Goal: Find specific page/section: Find specific page/section

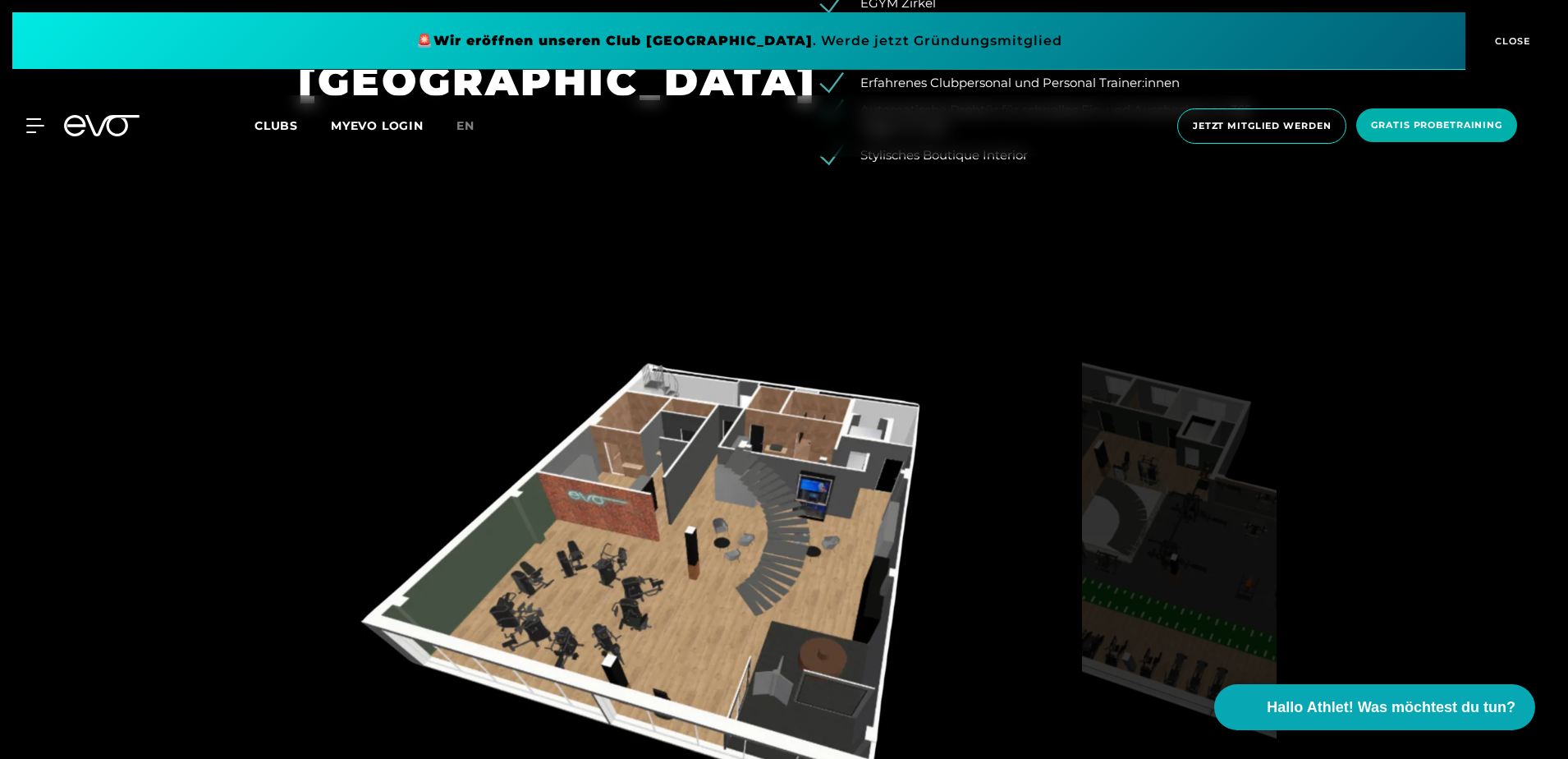
scroll to position [1807, 0]
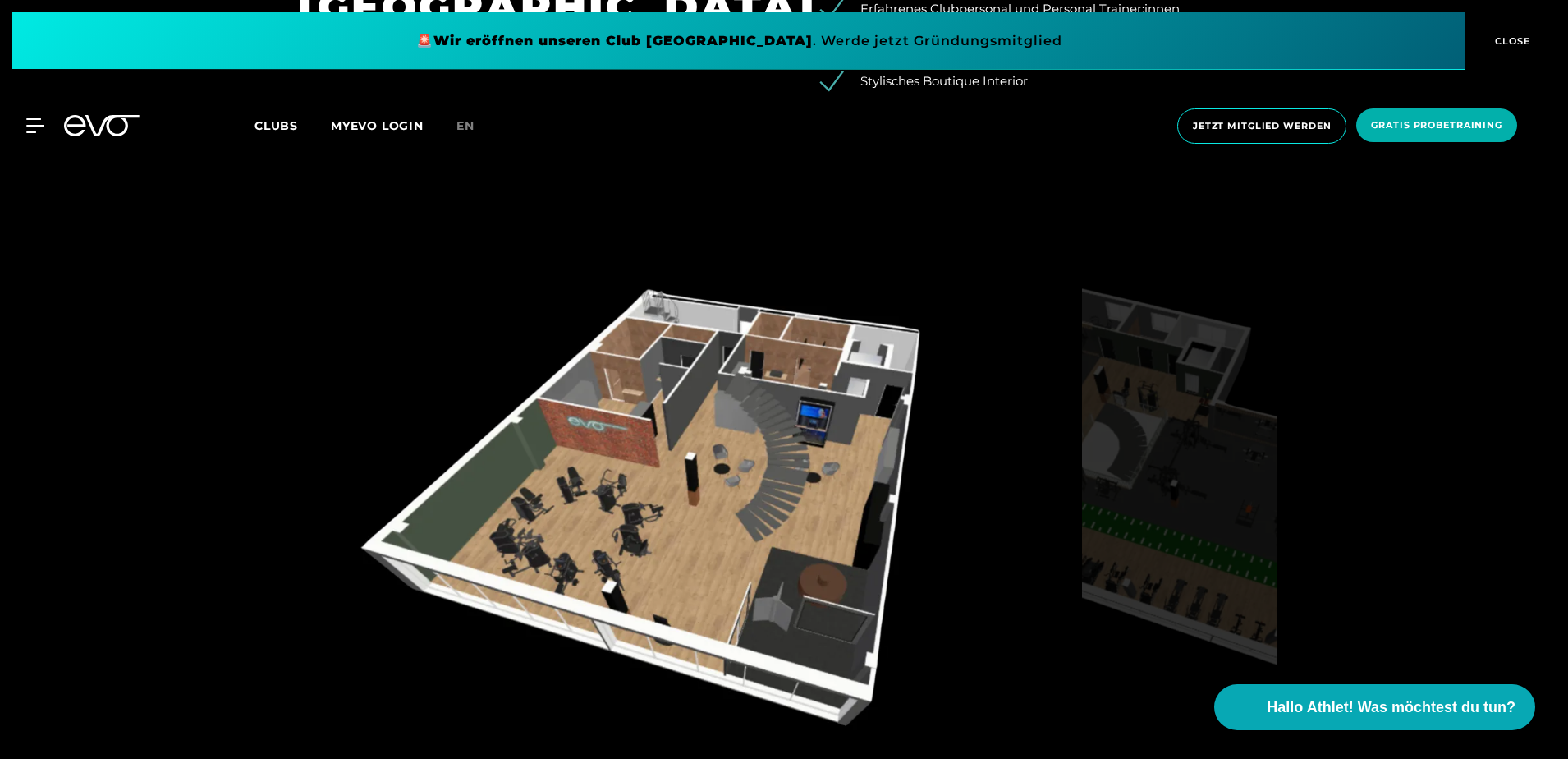
click at [1176, 462] on img at bounding box center [1179, 512] width 195 height 505
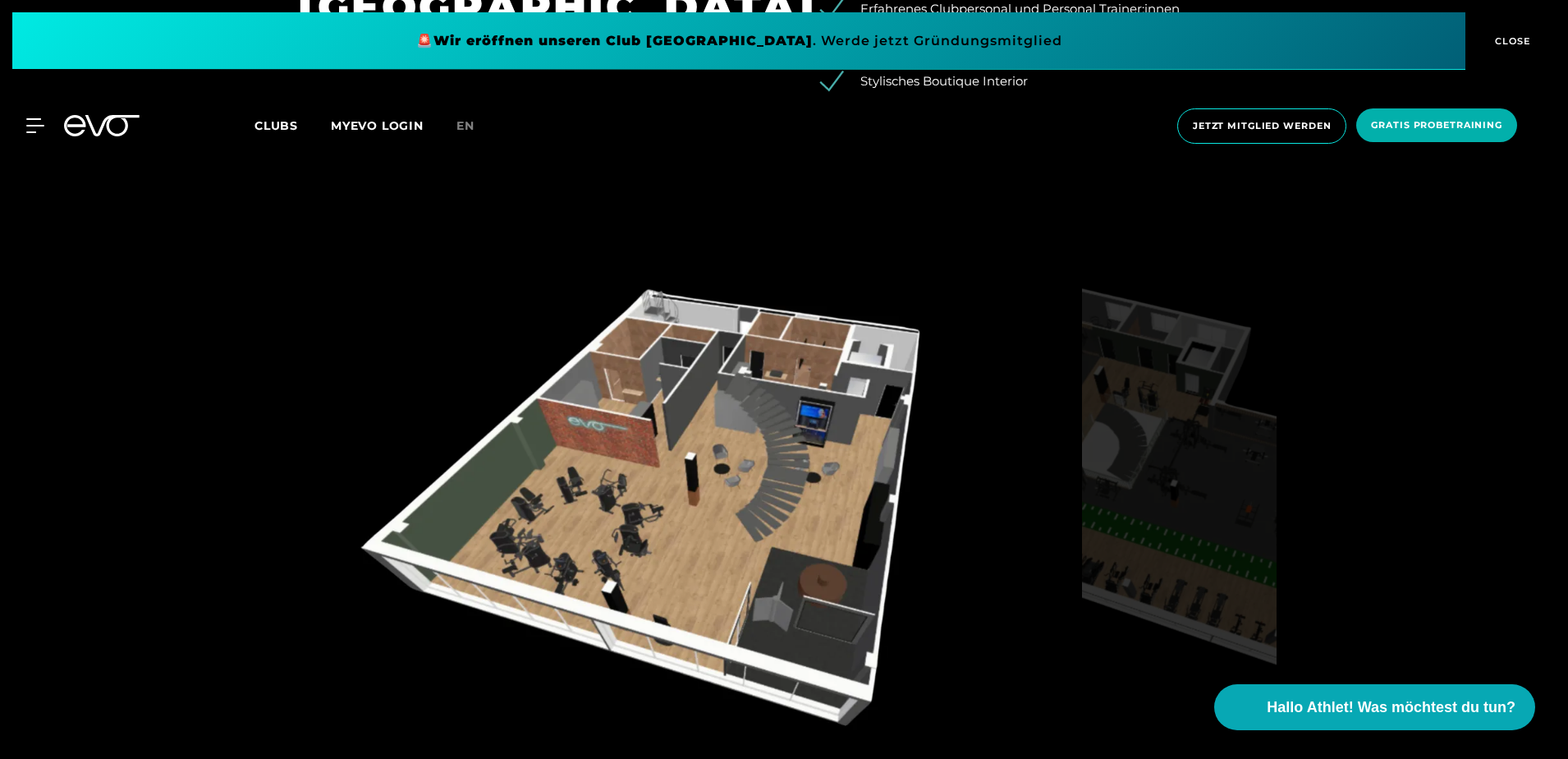
click at [1179, 482] on img at bounding box center [1179, 512] width 195 height 505
click at [1179, 481] on img at bounding box center [1179, 512] width 195 height 505
drag, startPoint x: 1179, startPoint y: 481, endPoint x: 993, endPoint y: 486, distance: 186.1
click at [993, 486] on div at bounding box center [784, 512] width 972 height 505
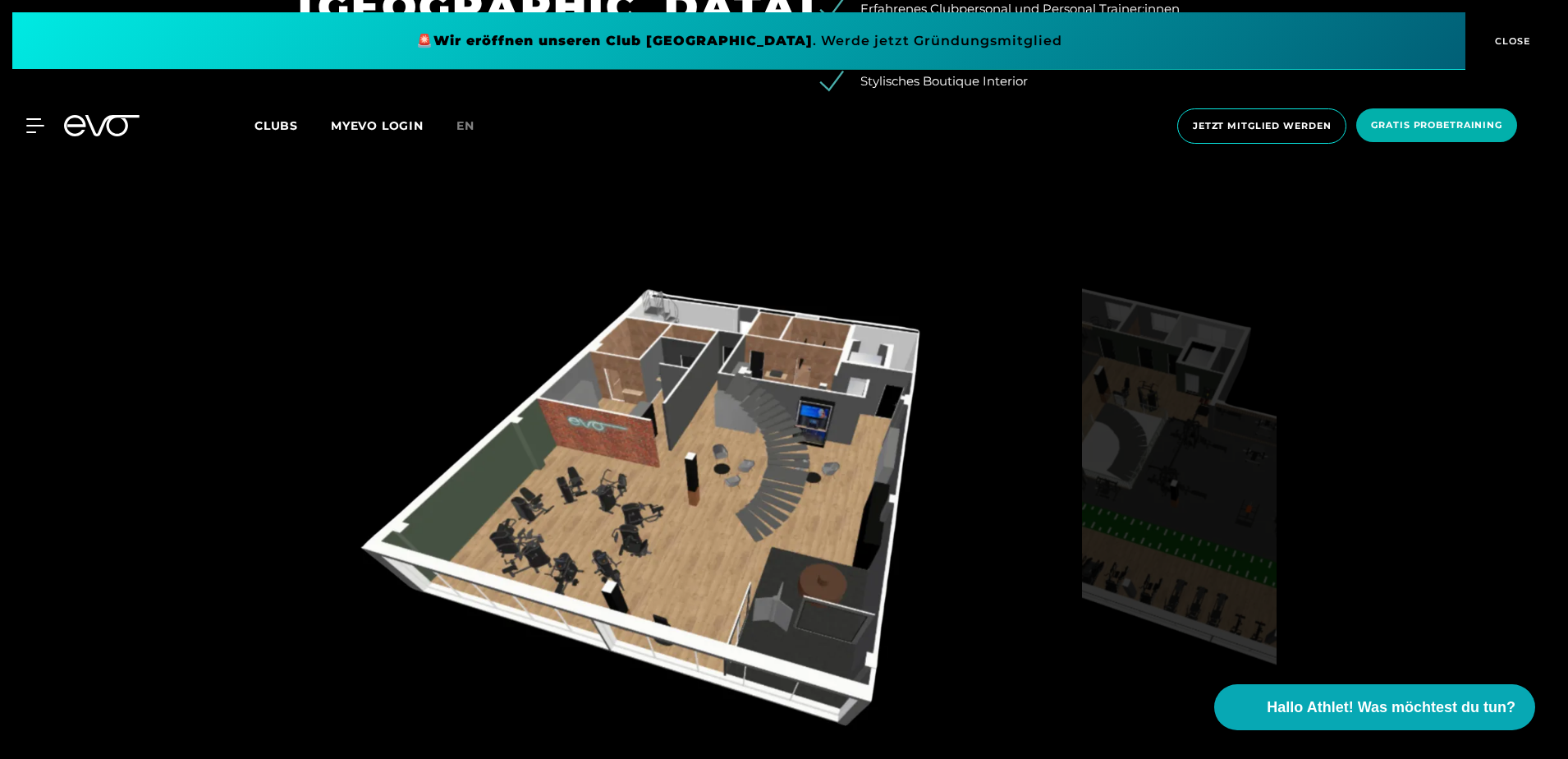
drag, startPoint x: 1284, startPoint y: 436, endPoint x: 1272, endPoint y: 436, distance: 12.0
click at [1272, 436] on div "Visualisierung Erdgeschoss Visualisierung Obergeschoss" at bounding box center [784, 564] width 1018 height 611
drag, startPoint x: 1272, startPoint y: 436, endPoint x: 1231, endPoint y: 436, distance: 41.0
click at [1231, 436] on img at bounding box center [1179, 512] width 195 height 505
click at [1292, 495] on div "Visualisierung Erdgeschoss Visualisierung Obergeschoss" at bounding box center [784, 564] width 1018 height 611
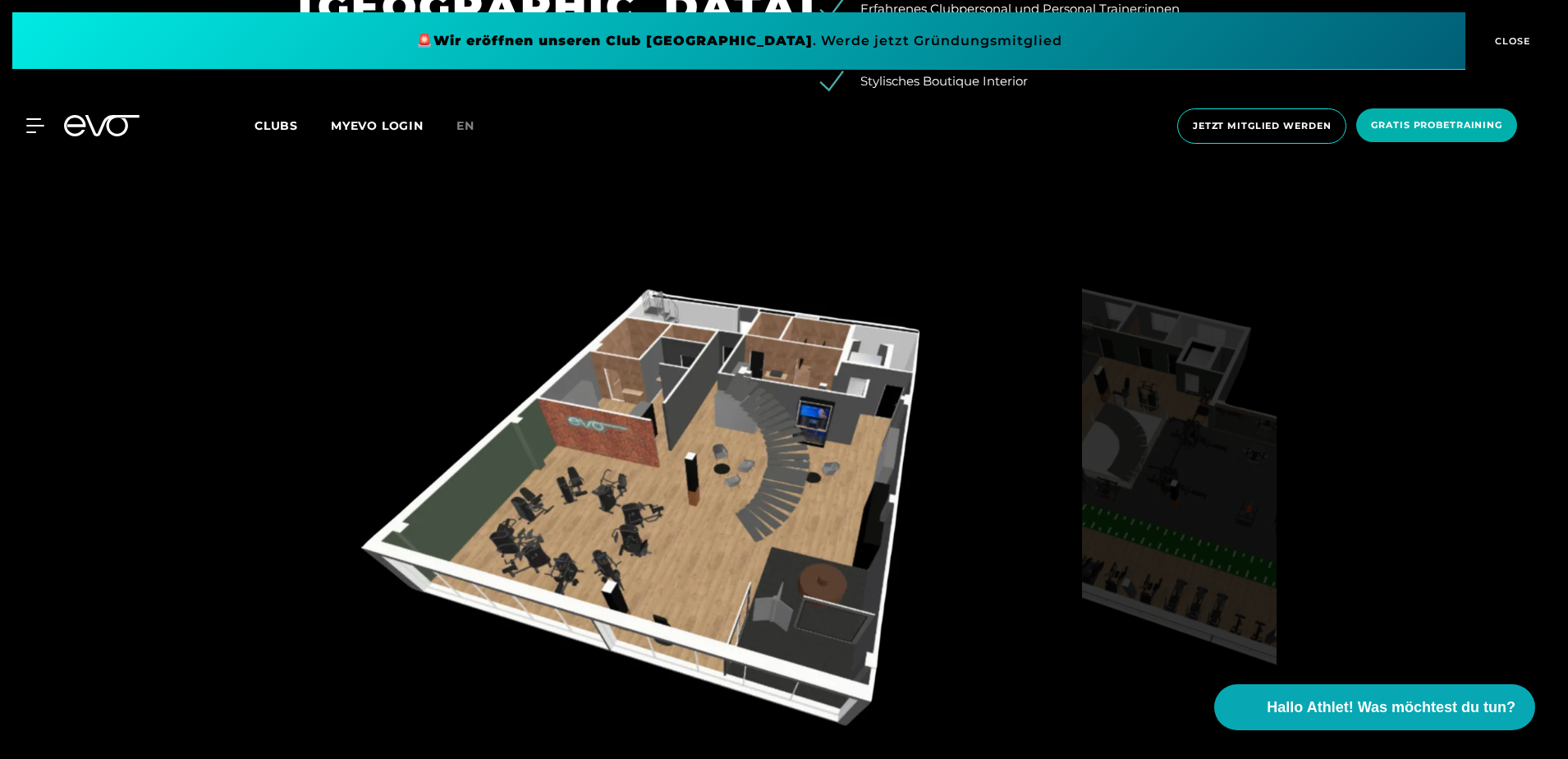
click at [1292, 495] on div "Visualisierung Erdgeschoss Visualisierung Obergeschoss" at bounding box center [784, 564] width 1018 height 611
click at [1053, 459] on img at bounding box center [686, 512] width 777 height 505
click at [1258, 457] on img at bounding box center [1179, 512] width 195 height 505
click at [1332, 457] on div "Visualisierung Erdgeschoss Visualisierung Obergeschoss" at bounding box center [784, 549] width 1568 height 765
click at [1490, 456] on div "Visualisierung Erdgeschoss Visualisierung Obergeschoss" at bounding box center [784, 549] width 1568 height 765
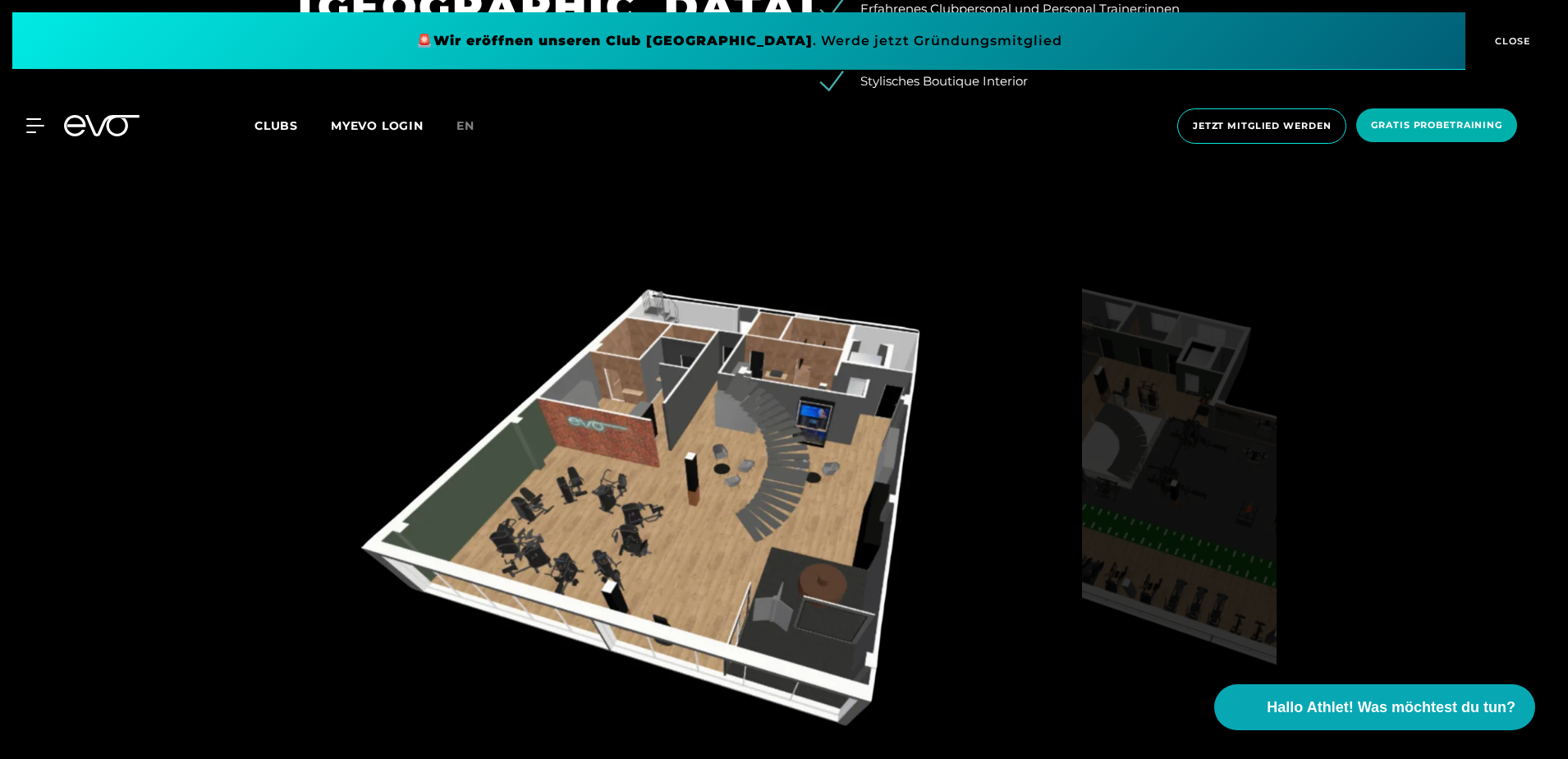
click at [1487, 456] on div "Visualisierung Erdgeschoss Visualisierung Obergeschoss" at bounding box center [784, 549] width 1568 height 765
drag, startPoint x: 1471, startPoint y: 456, endPoint x: 1401, endPoint y: 464, distance: 70.5
click at [1401, 464] on div "Visualisierung Erdgeschoss Visualisierung Obergeschoss" at bounding box center [784, 549] width 1568 height 765
drag, startPoint x: 1340, startPoint y: 466, endPoint x: 1291, endPoint y: 467, distance: 49.0
click at [1303, 467] on div "Visualisierung Erdgeschoss Visualisierung Obergeschoss" at bounding box center [784, 549] width 1568 height 765
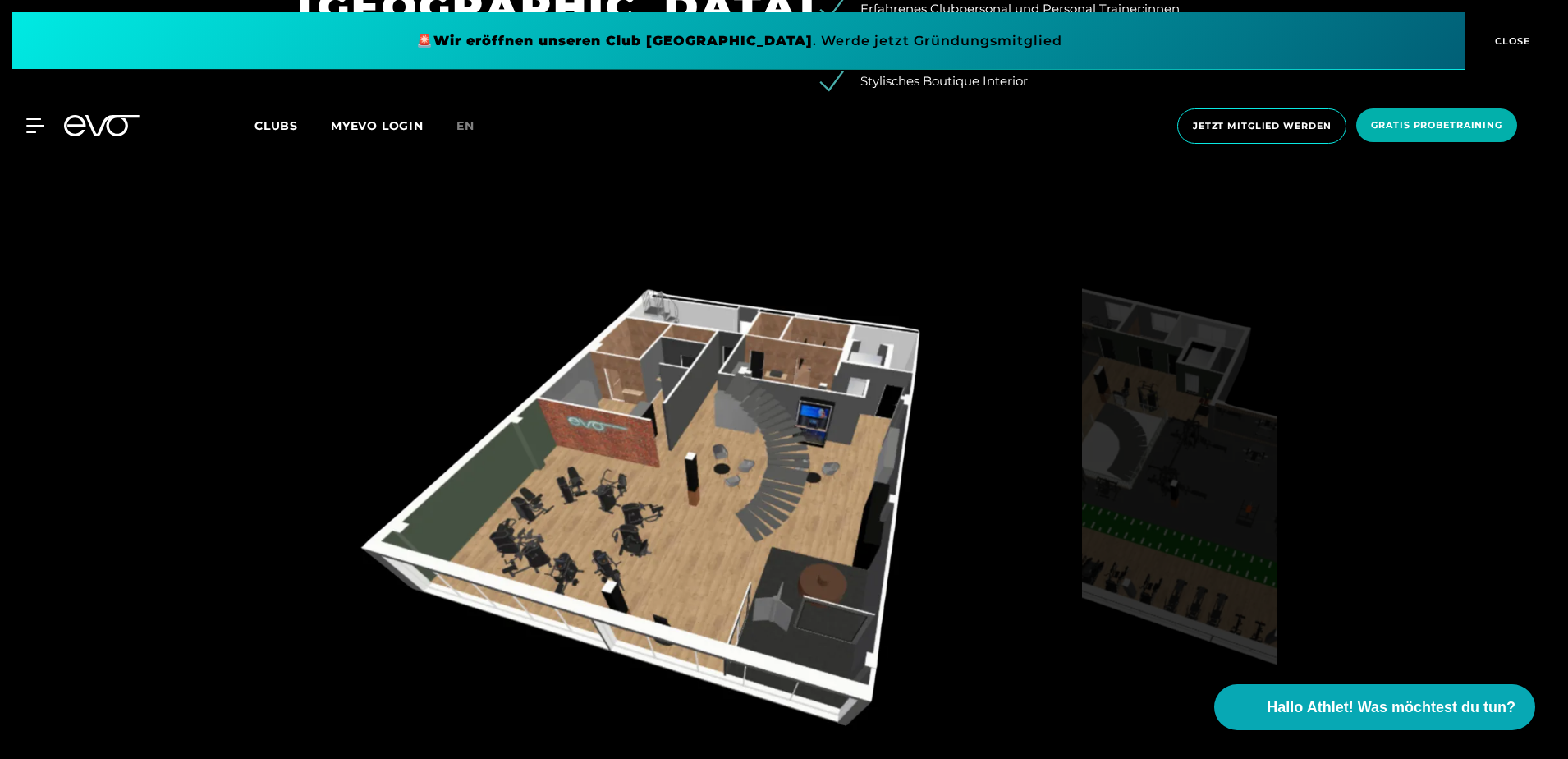
click at [1280, 467] on div "Visualisierung Erdgeschoss Visualisierung Obergeschoss" at bounding box center [784, 564] width 1018 height 611
click at [1279, 467] on div "Visualisierung Erdgeschoss Visualisierung Obergeschoss" at bounding box center [784, 564] width 1018 height 611
click at [65, 396] on div "Visualisierung Erdgeschoss Visualisierung Obergeschoss" at bounding box center [784, 549] width 1568 height 765
click at [60, 401] on div "Visualisierung Erdgeschoss Visualisierung Obergeschoss" at bounding box center [784, 549] width 1568 height 765
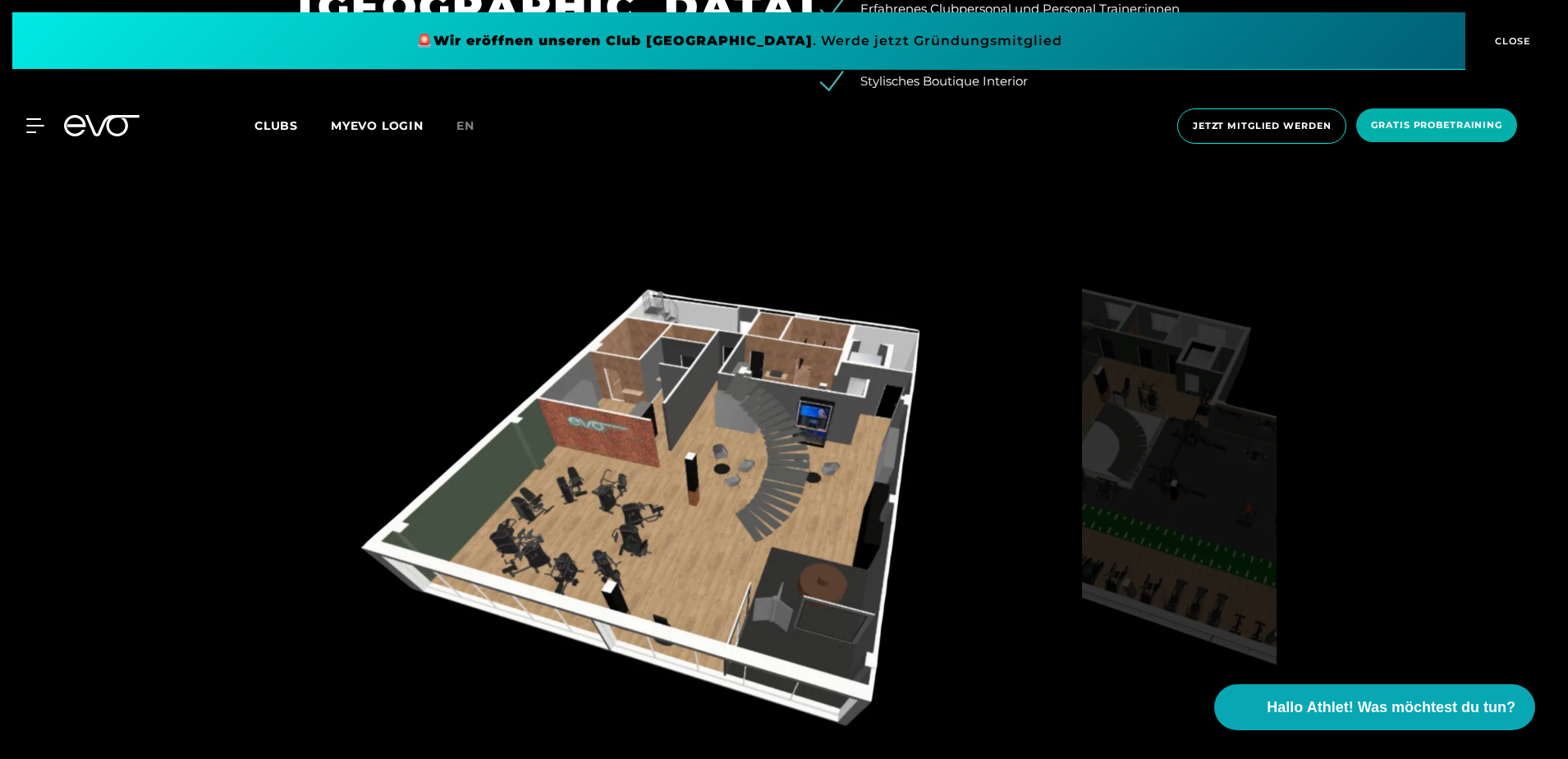
click at [1314, 444] on div "Visualisierung Erdgeschoss Visualisierung Obergeschoss" at bounding box center [784, 549] width 1568 height 765
click at [1306, 467] on div "Visualisierung Erdgeschoss Visualisierung Obergeschoss" at bounding box center [784, 549] width 1568 height 765
drag, startPoint x: 1296, startPoint y: 479, endPoint x: 1280, endPoint y: 482, distance: 16.3
click at [1292, 482] on div "Visualisierung Erdgeschoss Visualisierung Obergeschoss" at bounding box center [784, 549] width 1568 height 765
click at [1278, 482] on div "Visualisierung Erdgeschoss Visualisierung Obergeschoss" at bounding box center [784, 564] width 1018 height 611
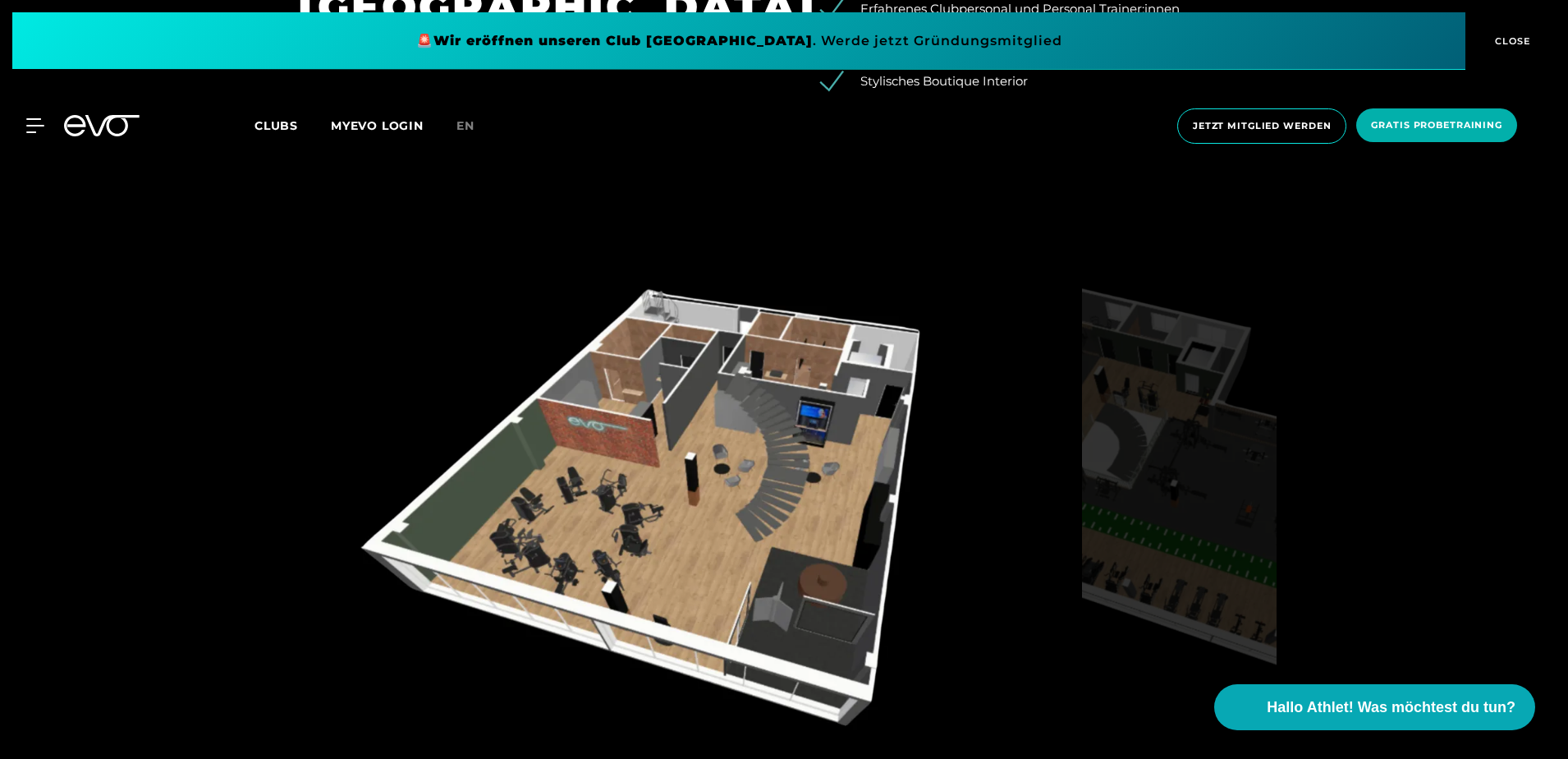
drag, startPoint x: 1258, startPoint y: 478, endPoint x: 1215, endPoint y: 471, distance: 43.6
click at [1258, 478] on img at bounding box center [1179, 512] width 195 height 505
click at [1339, 469] on div "Visualisierung Erdgeschoss Visualisierung Obergeschoss" at bounding box center [784, 549] width 1568 height 765
drag, startPoint x: 1315, startPoint y: 467, endPoint x: 1304, endPoint y: 469, distance: 11.2
click at [1309, 469] on div "Visualisierung Erdgeschoss Visualisierung Obergeschoss" at bounding box center [784, 549] width 1568 height 765
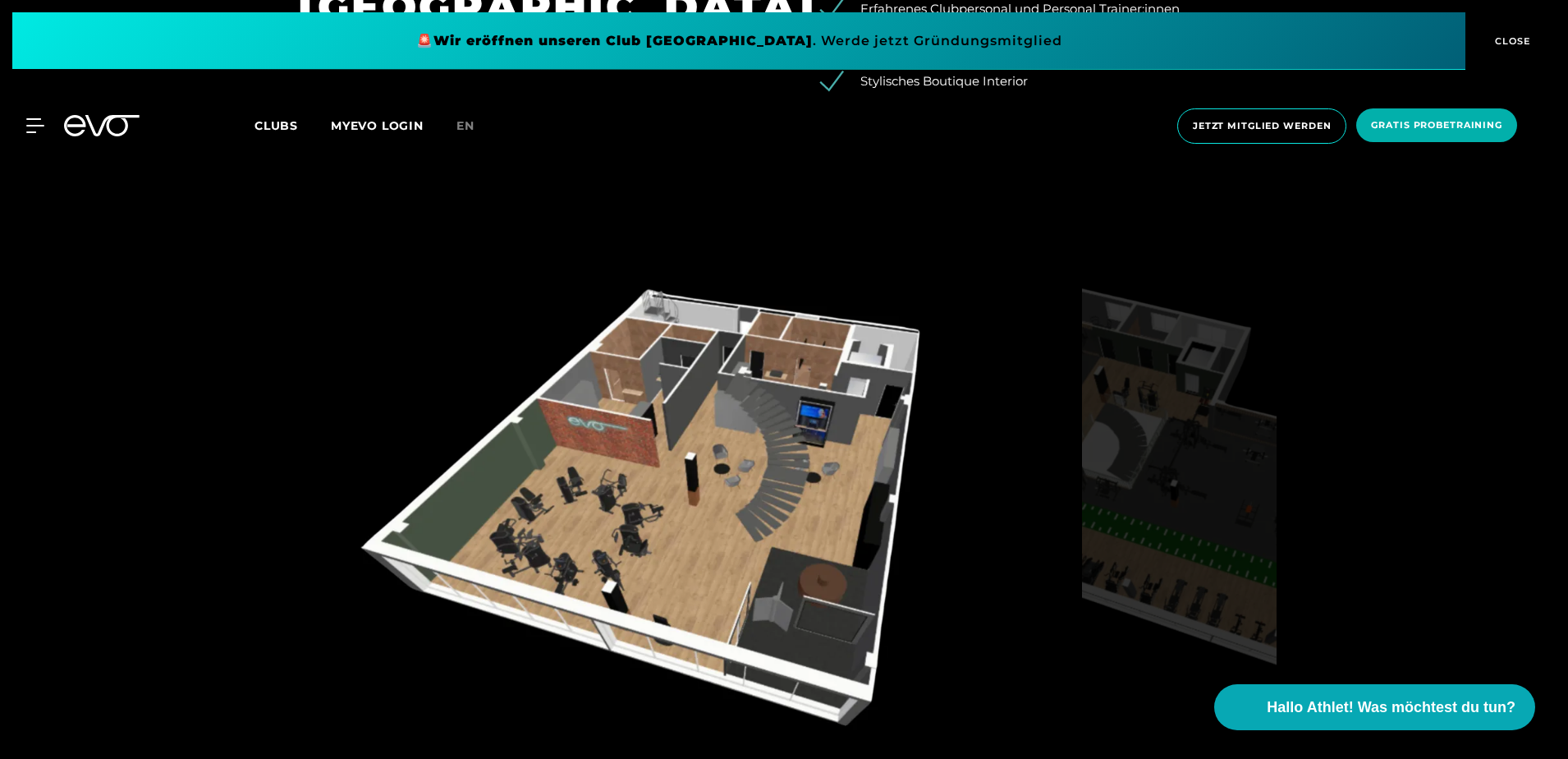
click at [1280, 508] on div "Visualisierung Erdgeschoss Visualisierung Obergeschoss" at bounding box center [784, 549] width 1568 height 765
click at [1257, 513] on img at bounding box center [1179, 512] width 195 height 505
click at [998, 443] on img at bounding box center [686, 512] width 777 height 505
click at [1165, 444] on img at bounding box center [1179, 512] width 195 height 505
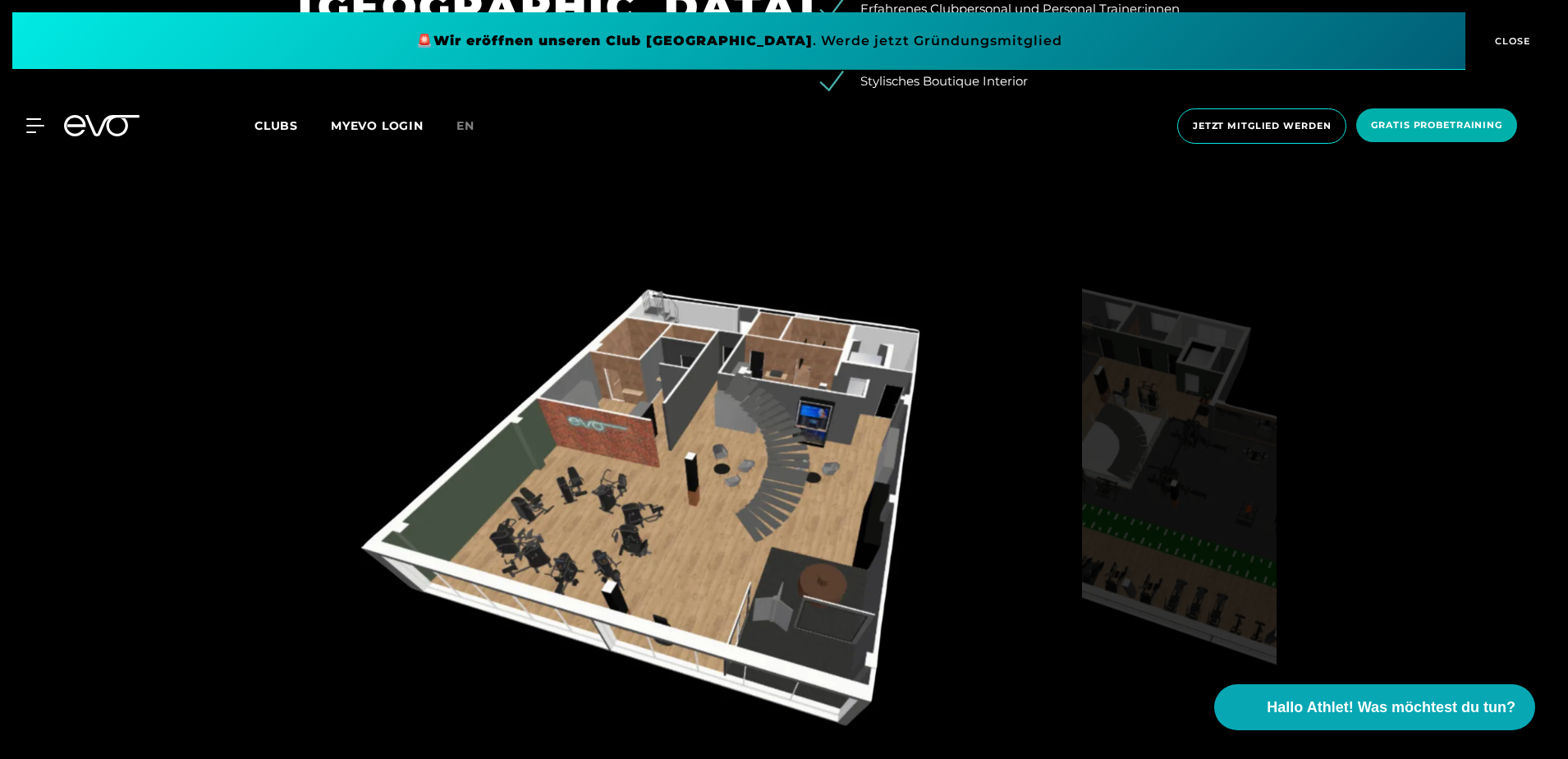
click at [767, 459] on img at bounding box center [686, 512] width 777 height 505
click at [767, 454] on img at bounding box center [686, 512] width 777 height 505
click at [1478, 421] on div "Visualisierung Erdgeschoss Visualisierung Obergeschoss" at bounding box center [784, 549] width 1568 height 765
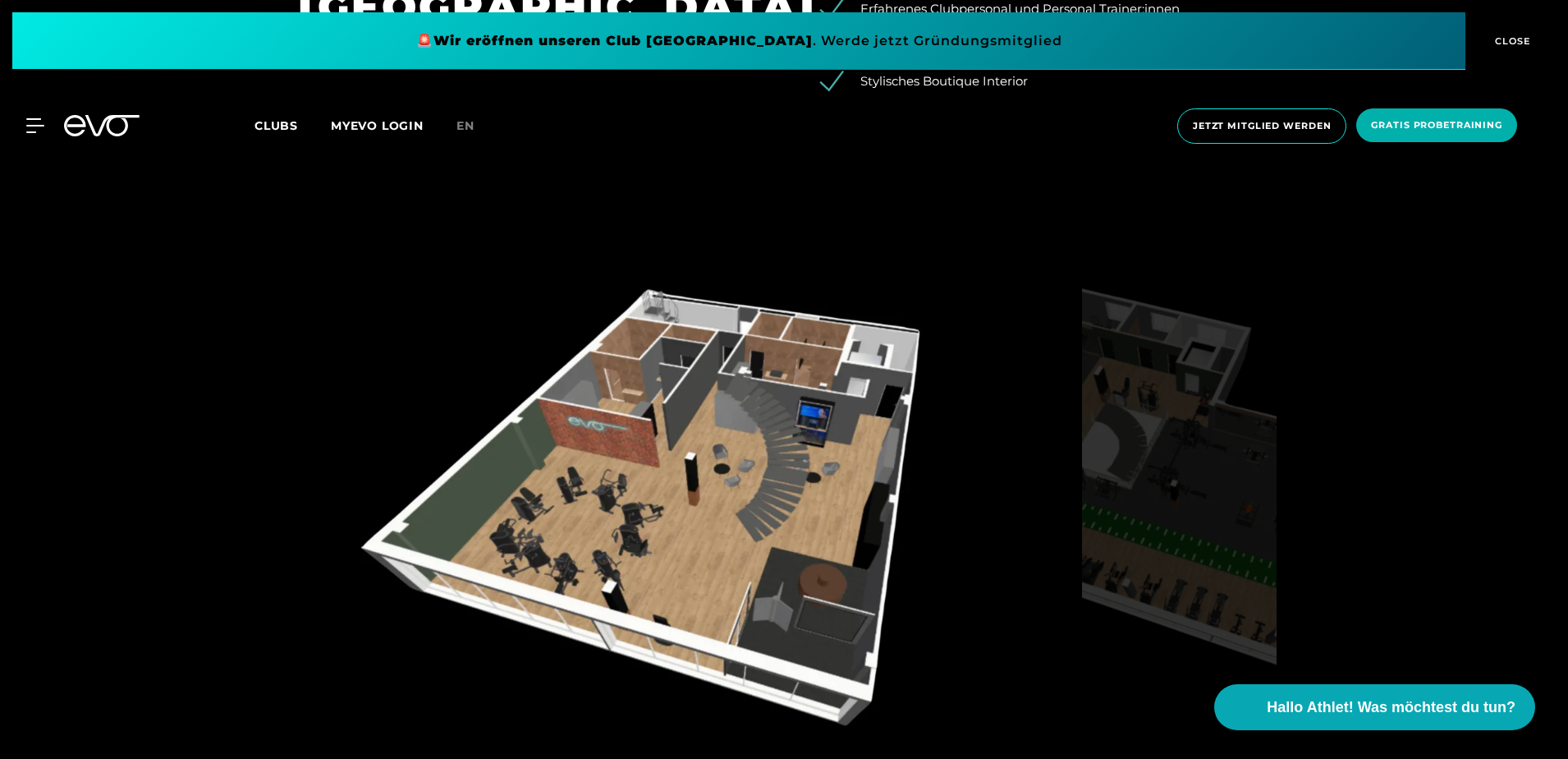
drag, startPoint x: 1478, startPoint y: 421, endPoint x: 1353, endPoint y: 463, distance: 131.9
click at [1353, 463] on div "Visualisierung Erdgeschoss Visualisierung Obergeschoss" at bounding box center [784, 549] width 1568 height 765
click at [1269, 531] on img at bounding box center [1179, 512] width 195 height 505
click at [1099, 527] on img at bounding box center [1179, 512] width 195 height 505
drag, startPoint x: 1100, startPoint y: 521, endPoint x: 1329, endPoint y: 452, distance: 239.2
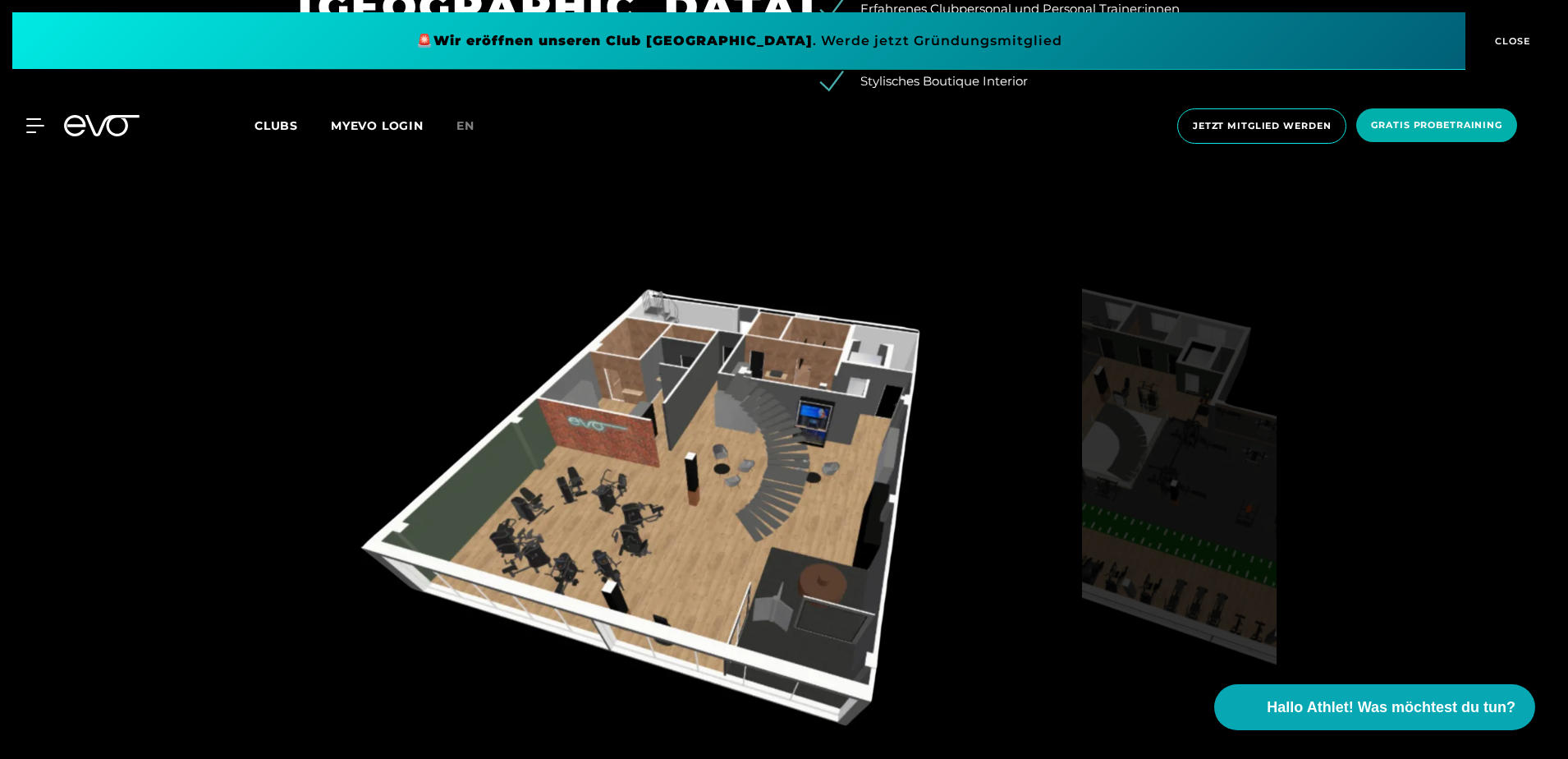
click at [1329, 452] on div "Visualisierung Erdgeschoss Visualisierung Obergeschoss" at bounding box center [784, 549] width 1568 height 765
drag, startPoint x: 1177, startPoint y: 431, endPoint x: 1471, endPoint y: 390, distance: 296.8
click at [1493, 390] on div "Visualisierung Erdgeschoss Visualisierung Obergeschoss" at bounding box center [784, 549] width 1568 height 765
click at [1159, 455] on img at bounding box center [1179, 512] width 195 height 505
drag, startPoint x: 1159, startPoint y: 455, endPoint x: 1213, endPoint y: 445, distance: 54.9
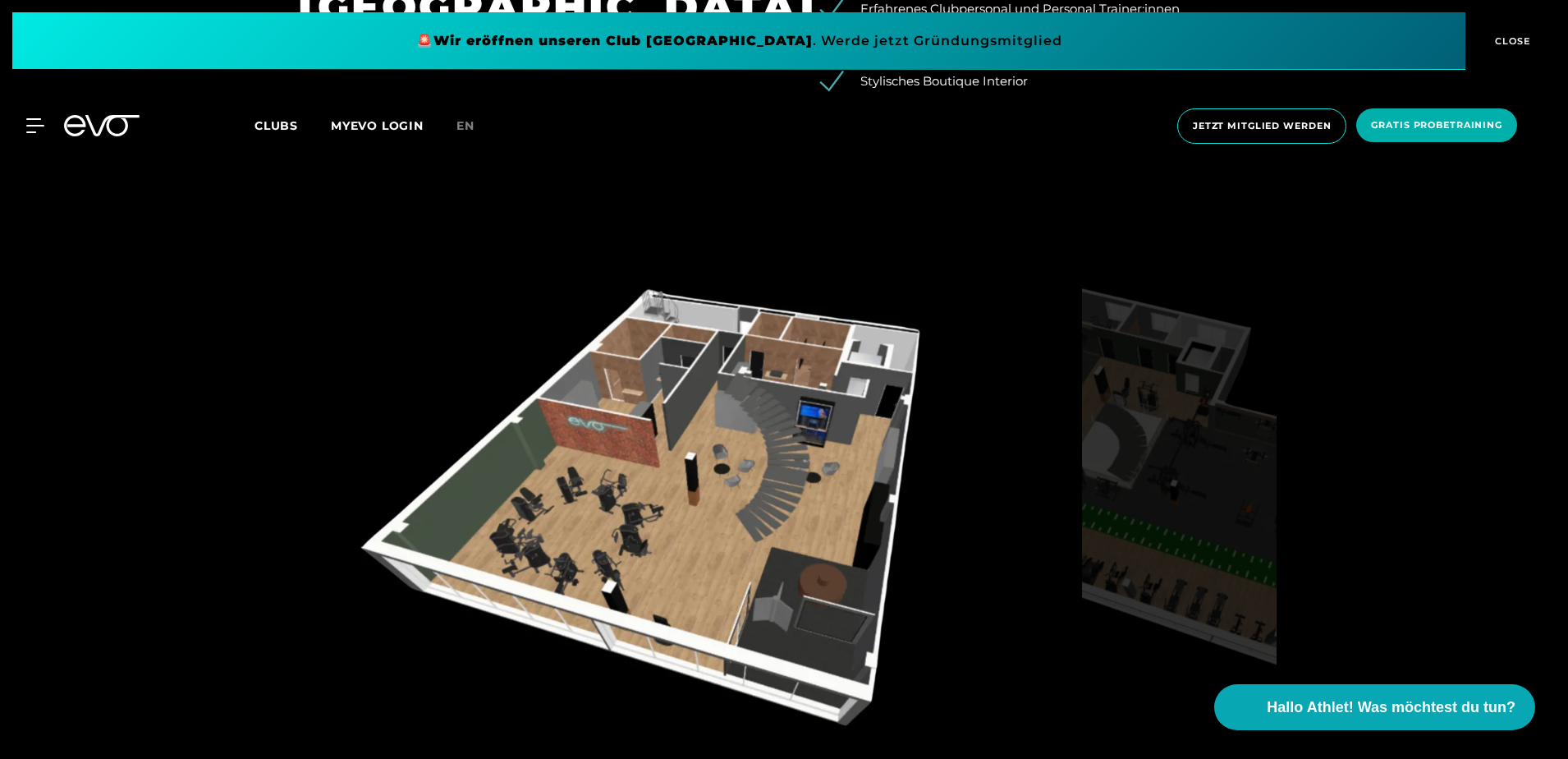
click at [1203, 446] on img at bounding box center [1179, 512] width 195 height 505
drag, startPoint x: 70, startPoint y: 422, endPoint x: 712, endPoint y: 417, distance: 642.0
click at [712, 417] on div "Visualisierung Erdgeschoss Visualisierung Obergeschoss" at bounding box center [784, 549] width 1568 height 765
click at [60, 319] on div "Visualisierung Erdgeschoss Visualisierung Obergeschoss" at bounding box center [784, 549] width 1568 height 765
drag, startPoint x: 260, startPoint y: 311, endPoint x: 373, endPoint y: 312, distance: 113.0
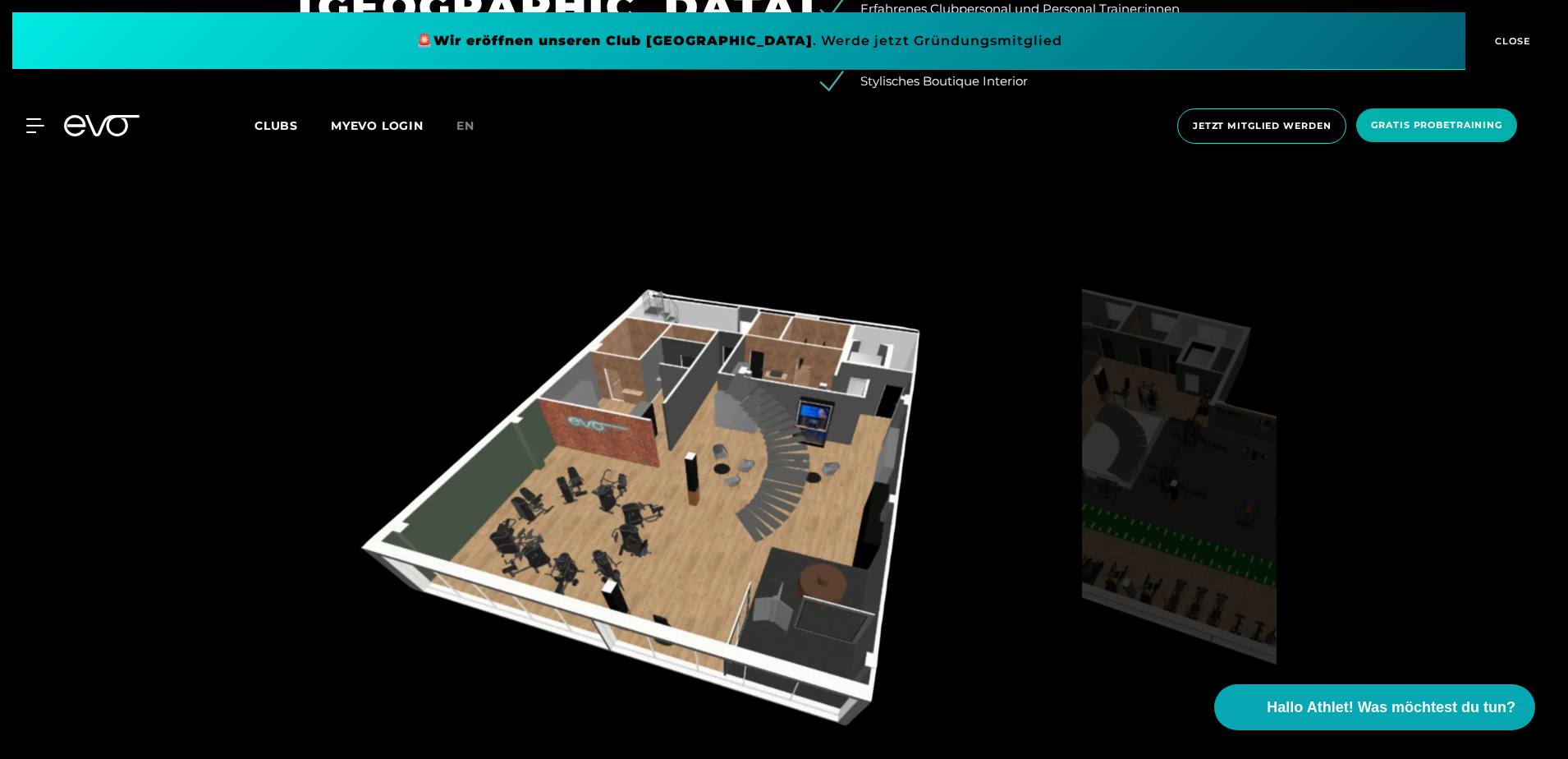
click at [373, 312] on div "Visualisierung Erdgeschoss Visualisierung Obergeschoss" at bounding box center [784, 549] width 1568 height 765
click at [716, 96] on div "MyEVO Login Über EVO Mitgliedschaften Probetraining TAGESPASS EVO Studios [GEOG…" at bounding box center [784, 126] width 1562 height 62
click at [1156, 7] on div "🚨 Wir eröffnen unseren Club [GEOGRAPHIC_DATA] [GEOGRAPHIC_DATA] . Werde jetzt G…" at bounding box center [784, 40] width 1568 height 82
click at [1512, 35] on span "CLOSE" at bounding box center [1511, 41] width 40 height 15
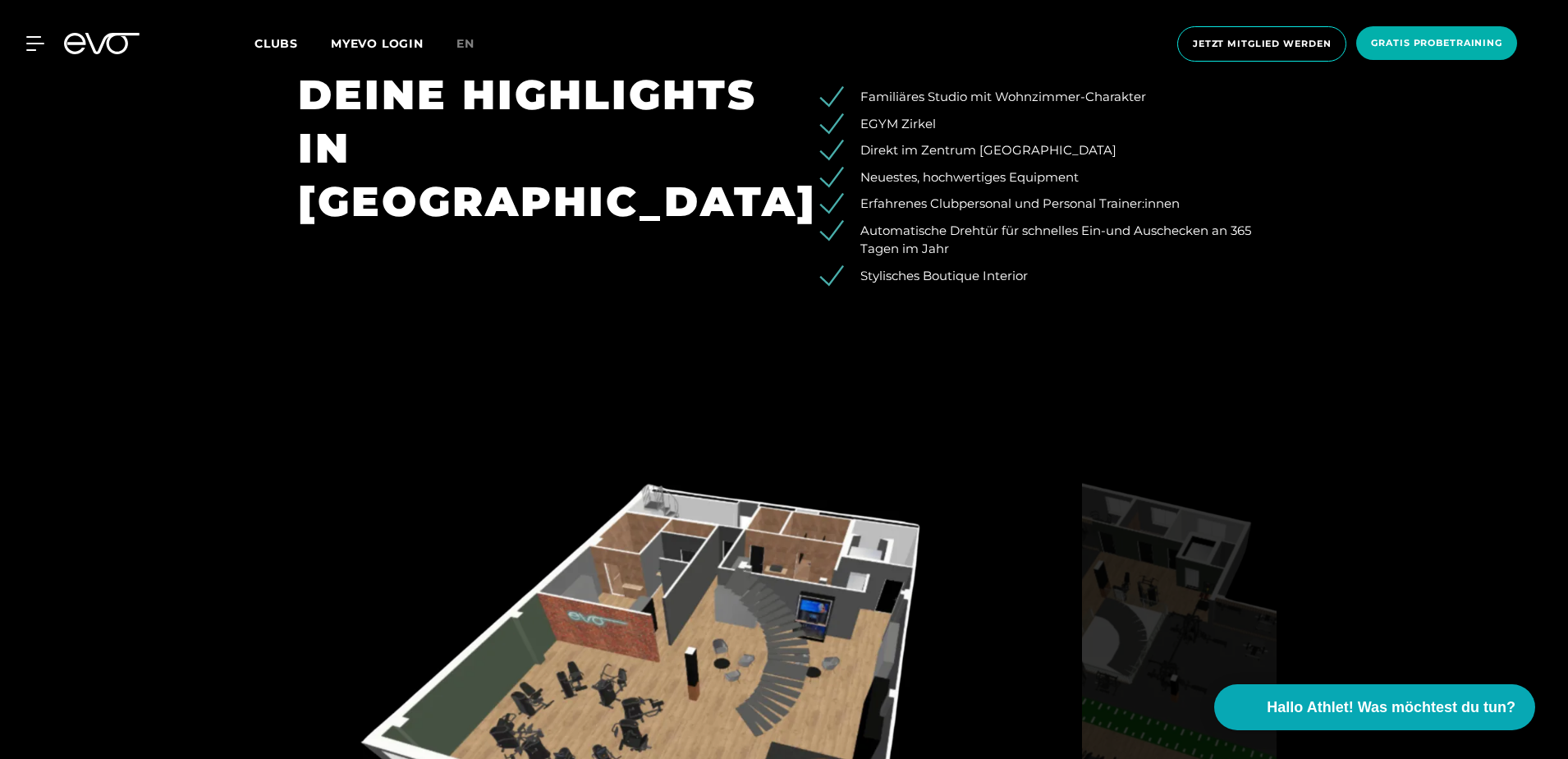
scroll to position [1560, 0]
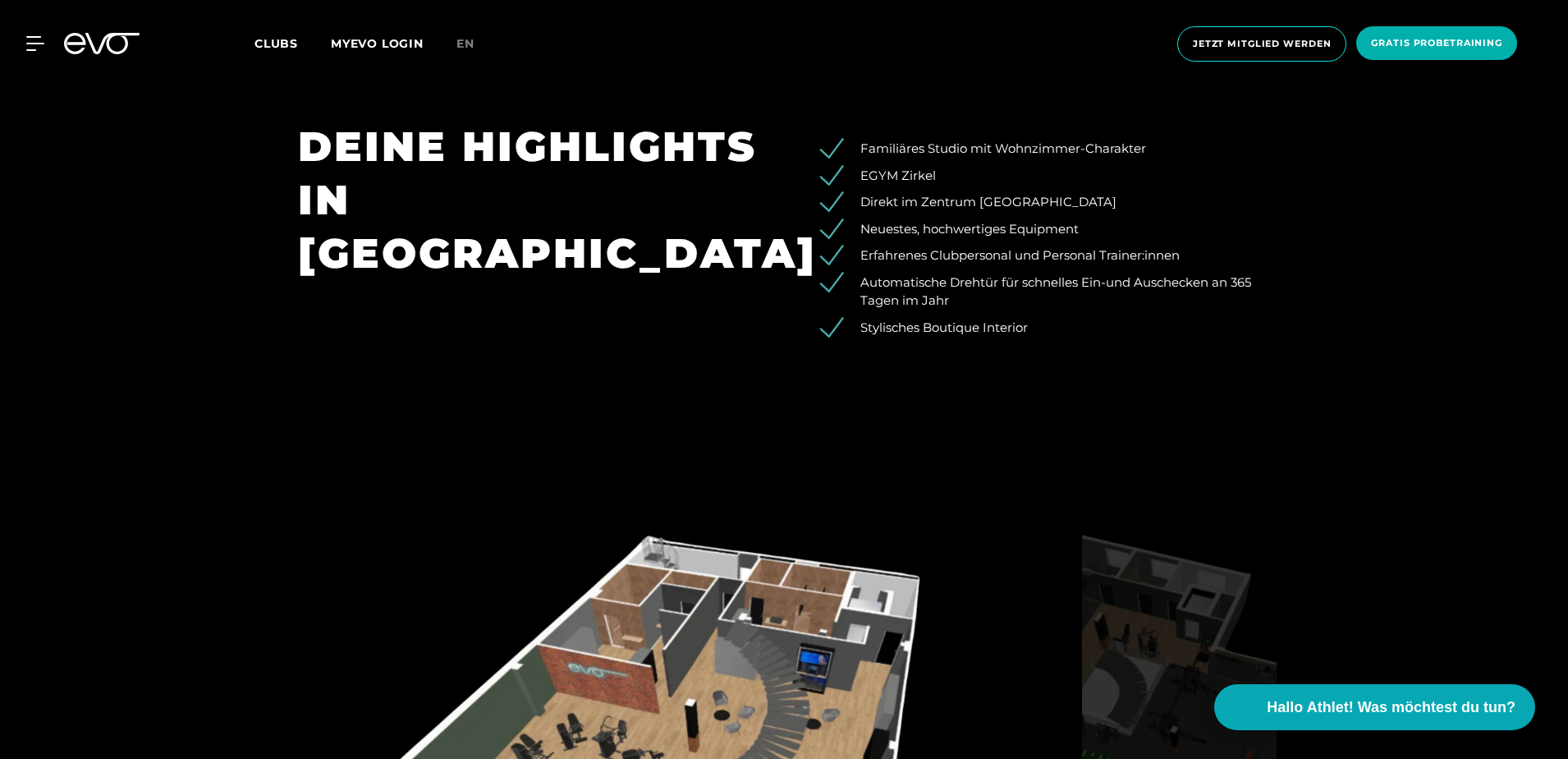
click at [276, 41] on span "Clubs" at bounding box center [276, 43] width 43 height 15
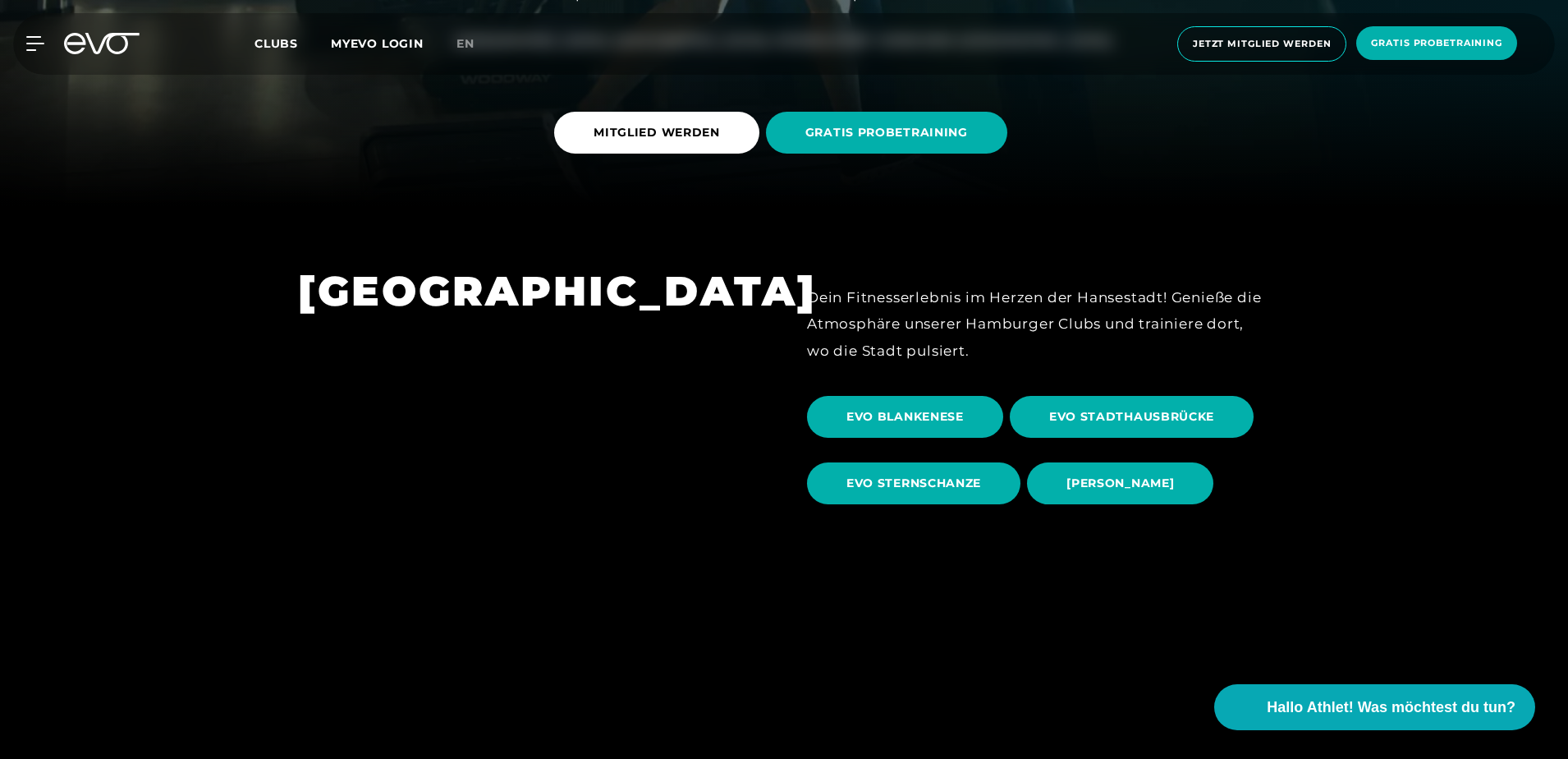
scroll to position [575, 0]
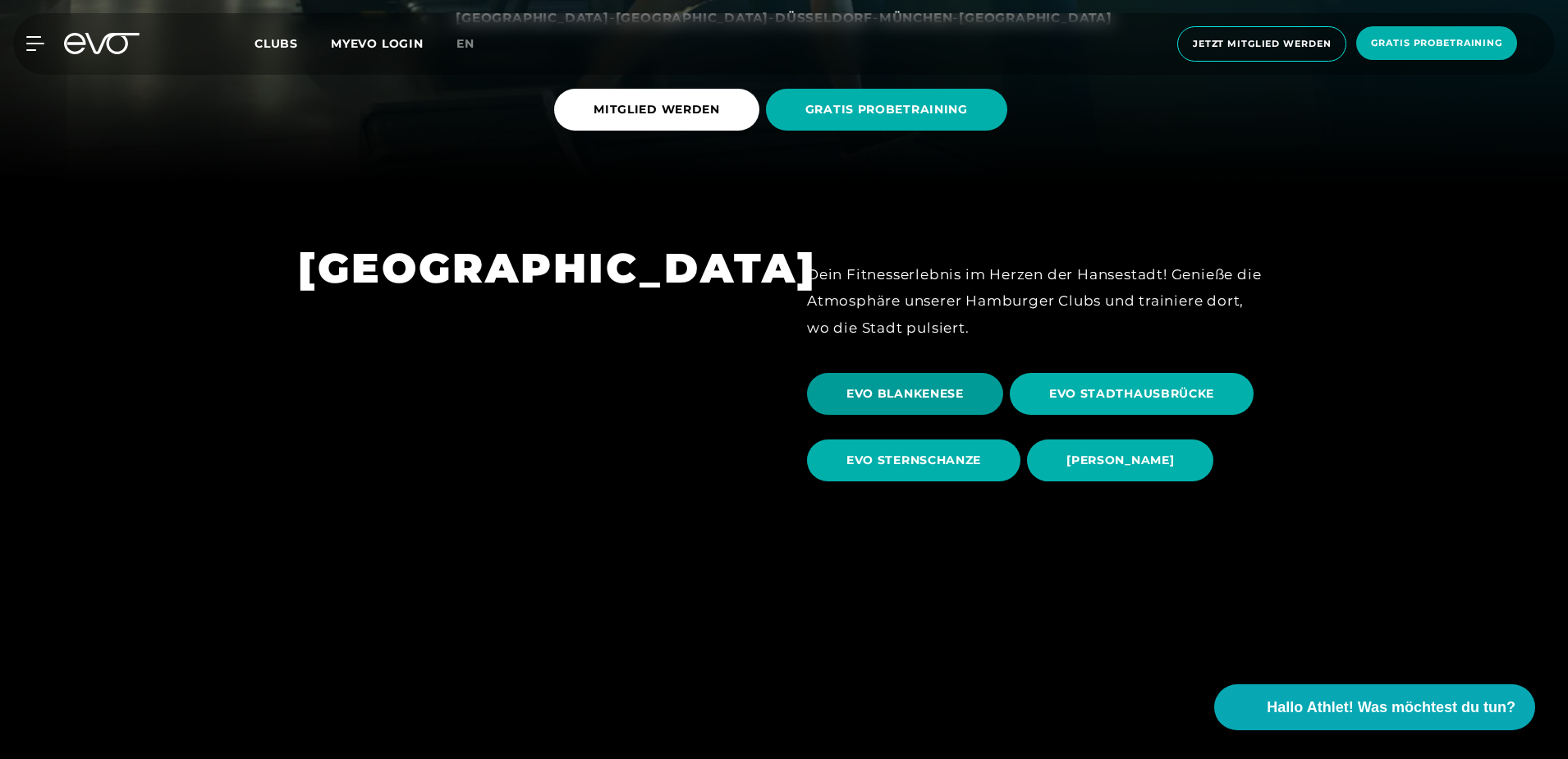
click at [919, 387] on span "EVO BLANKENESE" at bounding box center [905, 393] width 118 height 17
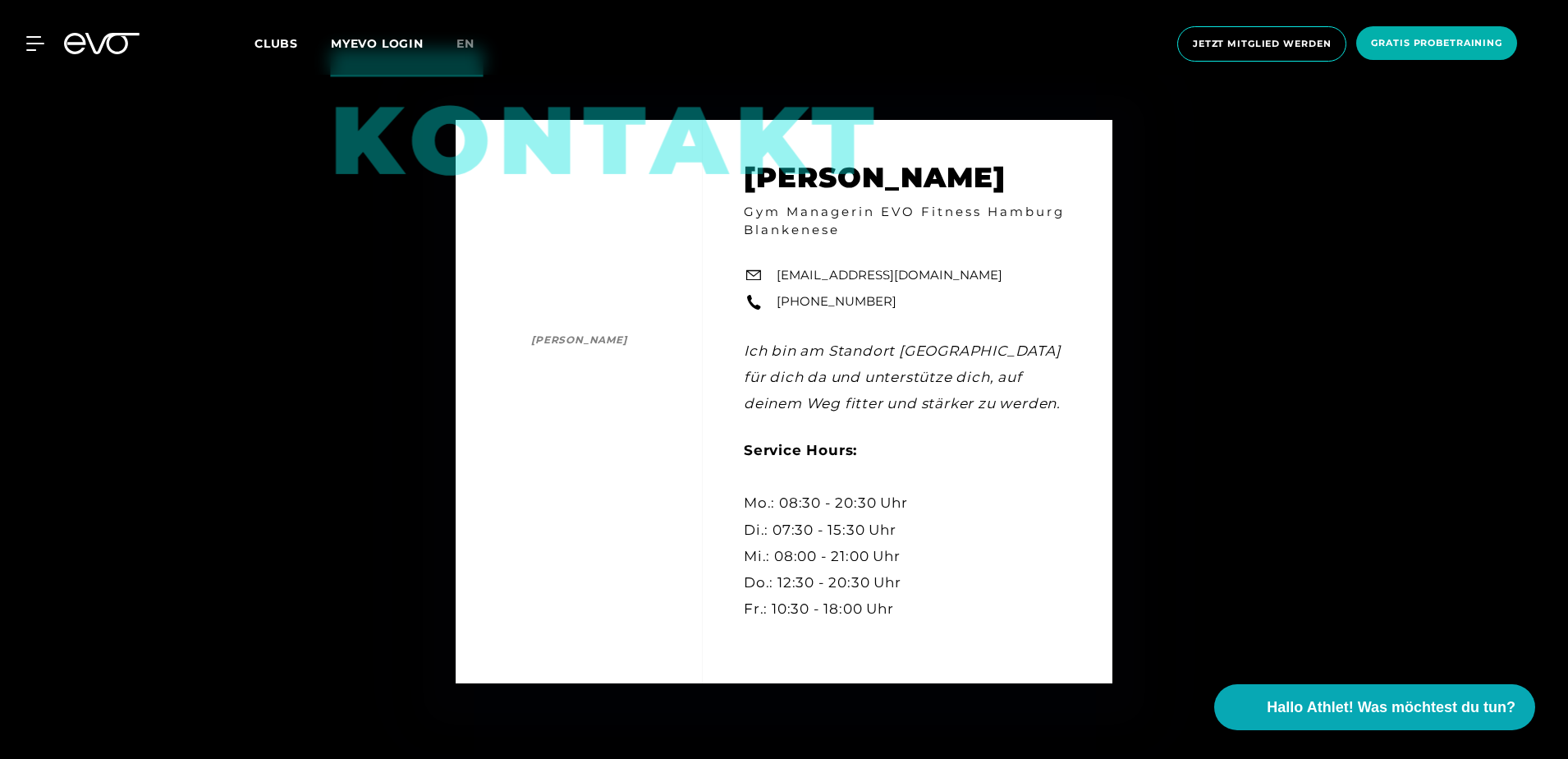
scroll to position [4927, 0]
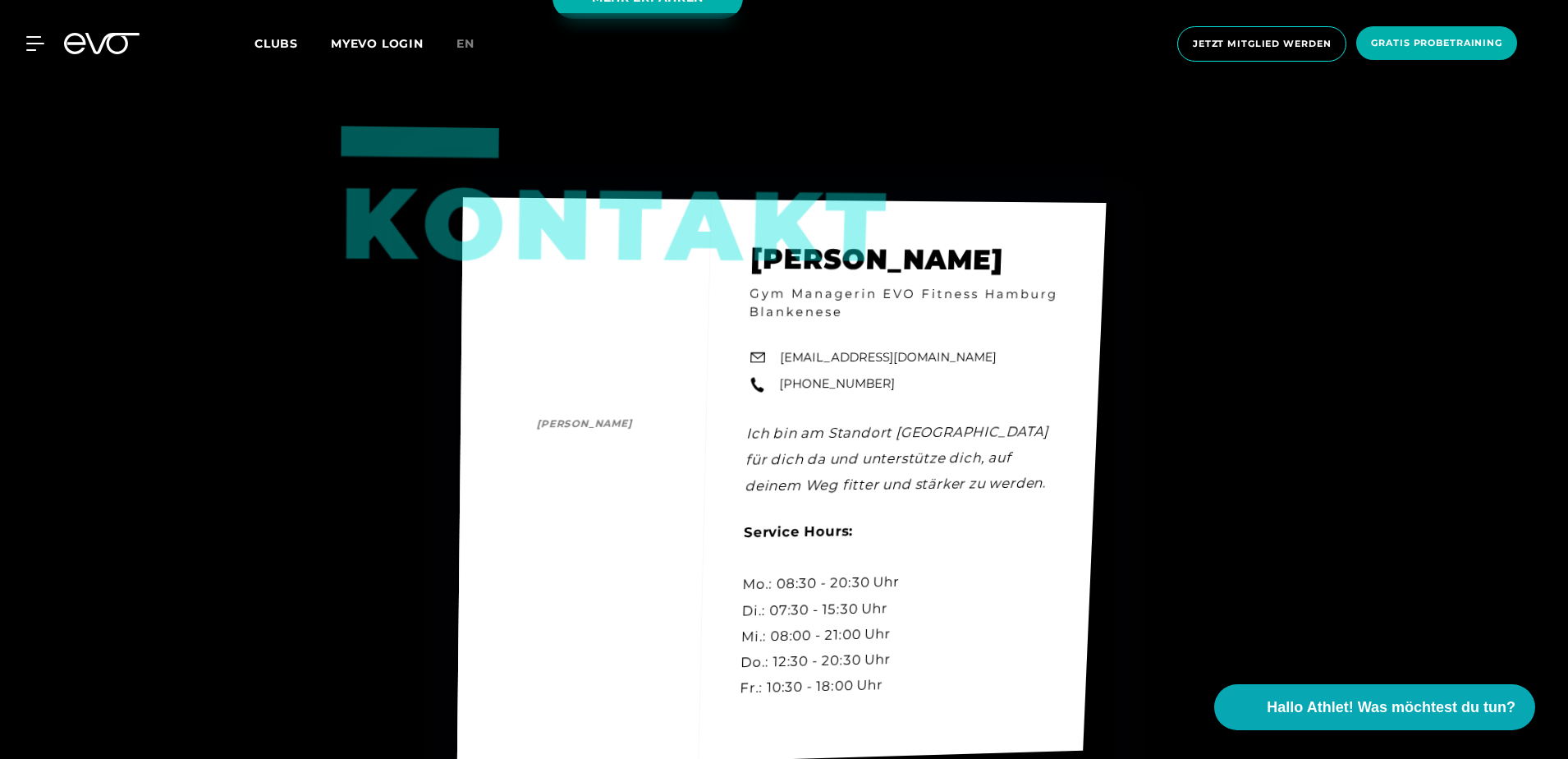
click at [559, 289] on div "Kontakt [PERSON_NAME] [PERSON_NAME] Gym Managerin EVO Fitness Hamburg Blankenes…" at bounding box center [782, 481] width 649 height 571
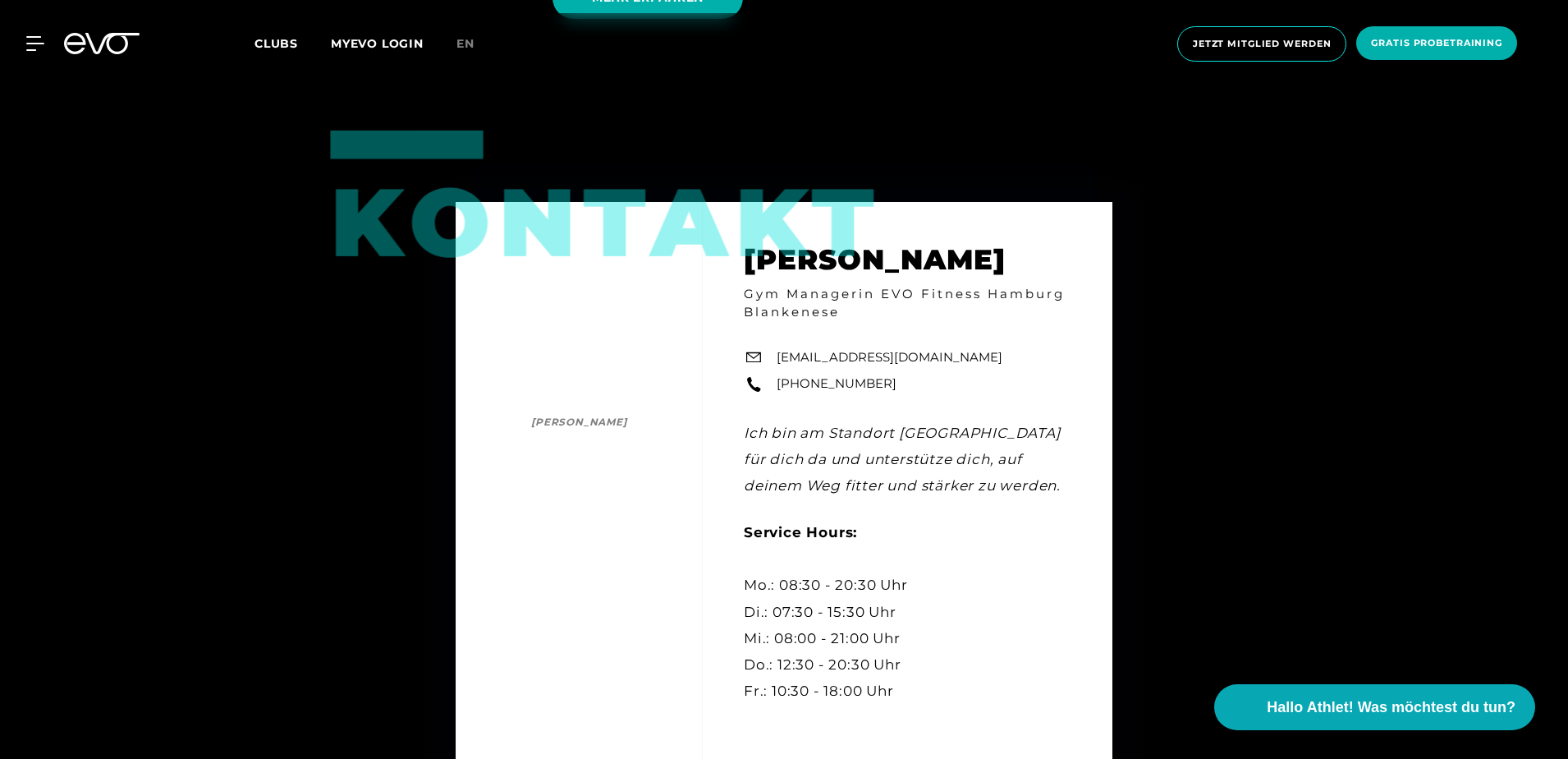
click at [1126, 291] on div "Kontakt [PERSON_NAME] [PERSON_NAME] Gym Managerin EVO Fitness Hamburg Blankenes…" at bounding box center [784, 483] width 1568 height 759
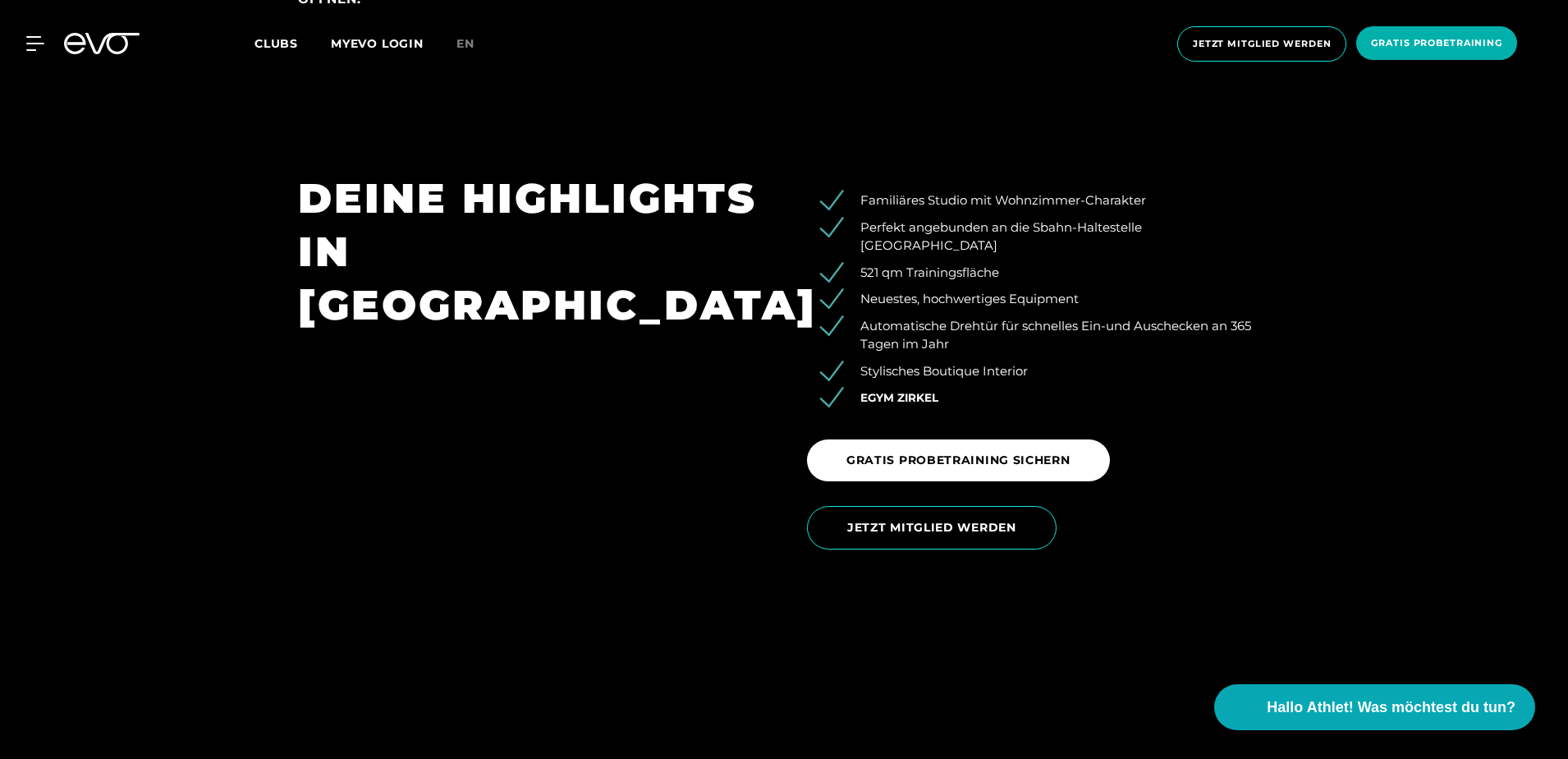
scroll to position [2299, 0]
